Goal: Transaction & Acquisition: Purchase product/service

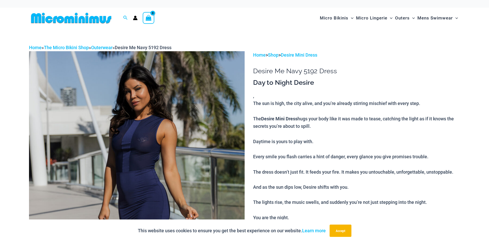
click at [156, 140] on img at bounding box center [136, 212] width 215 height 323
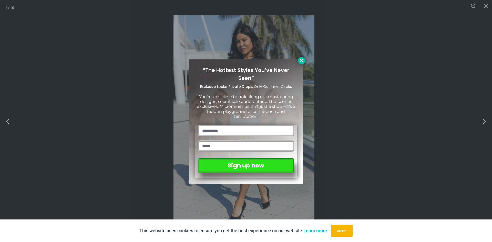
click at [302, 58] on icon at bounding box center [302, 60] width 5 height 5
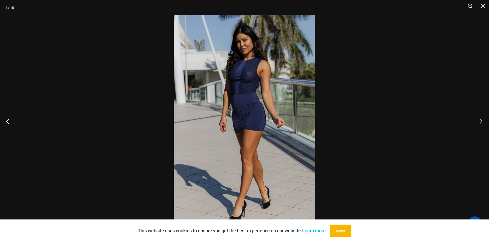
click at [479, 121] on button "Next" at bounding box center [478, 121] width 19 height 26
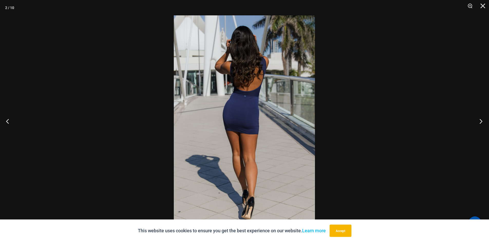
click at [479, 121] on button "Next" at bounding box center [478, 121] width 19 height 26
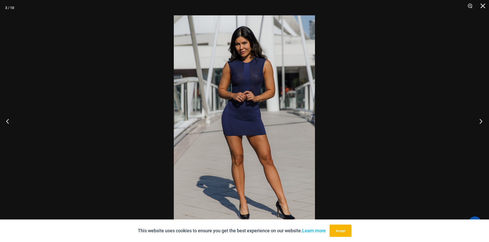
click at [479, 121] on button "Next" at bounding box center [478, 121] width 19 height 26
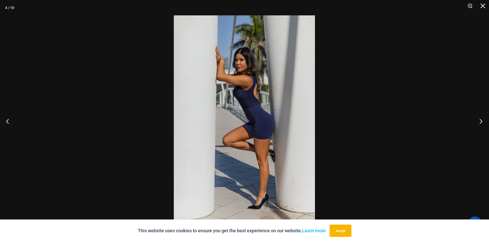
click at [479, 121] on button "Next" at bounding box center [478, 121] width 19 height 26
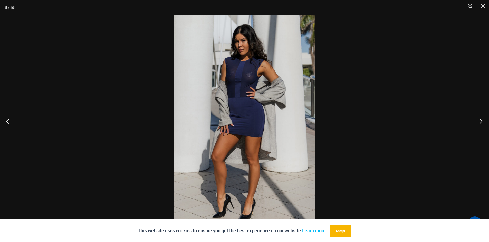
click at [479, 121] on button "Next" at bounding box center [478, 121] width 19 height 26
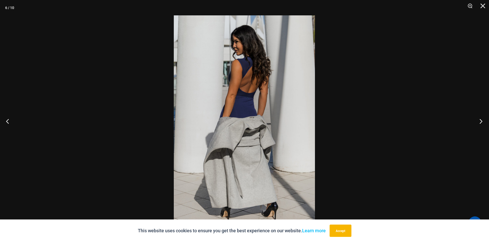
click at [479, 121] on button "Next" at bounding box center [478, 121] width 19 height 26
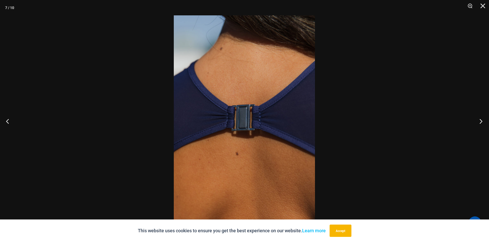
click at [479, 121] on button "Next" at bounding box center [478, 121] width 19 height 26
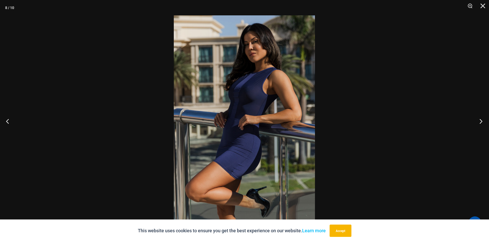
click at [479, 121] on button "Next" at bounding box center [478, 121] width 19 height 26
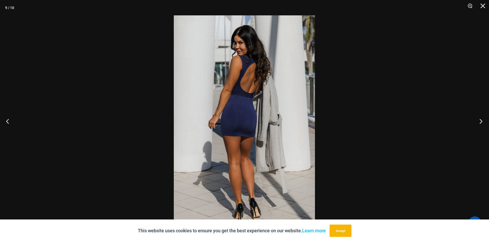
click at [479, 121] on button "Next" at bounding box center [478, 121] width 19 height 26
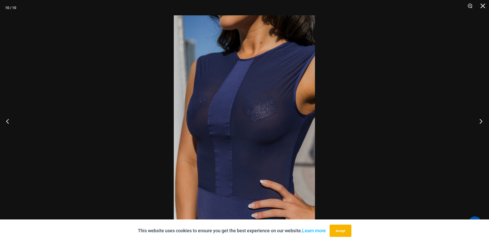
click at [479, 121] on button "Next" at bounding box center [478, 121] width 19 height 26
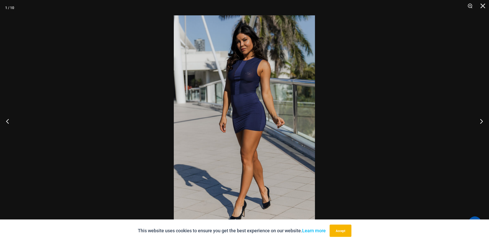
click at [397, 108] on div at bounding box center [244, 121] width 489 height 242
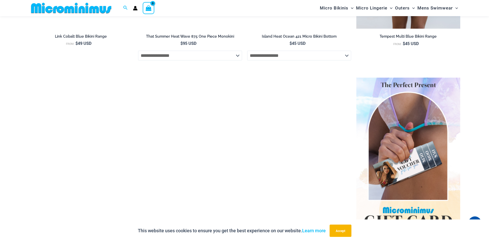
scroll to position [919, 0]
